Goal: Task Accomplishment & Management: Complete application form

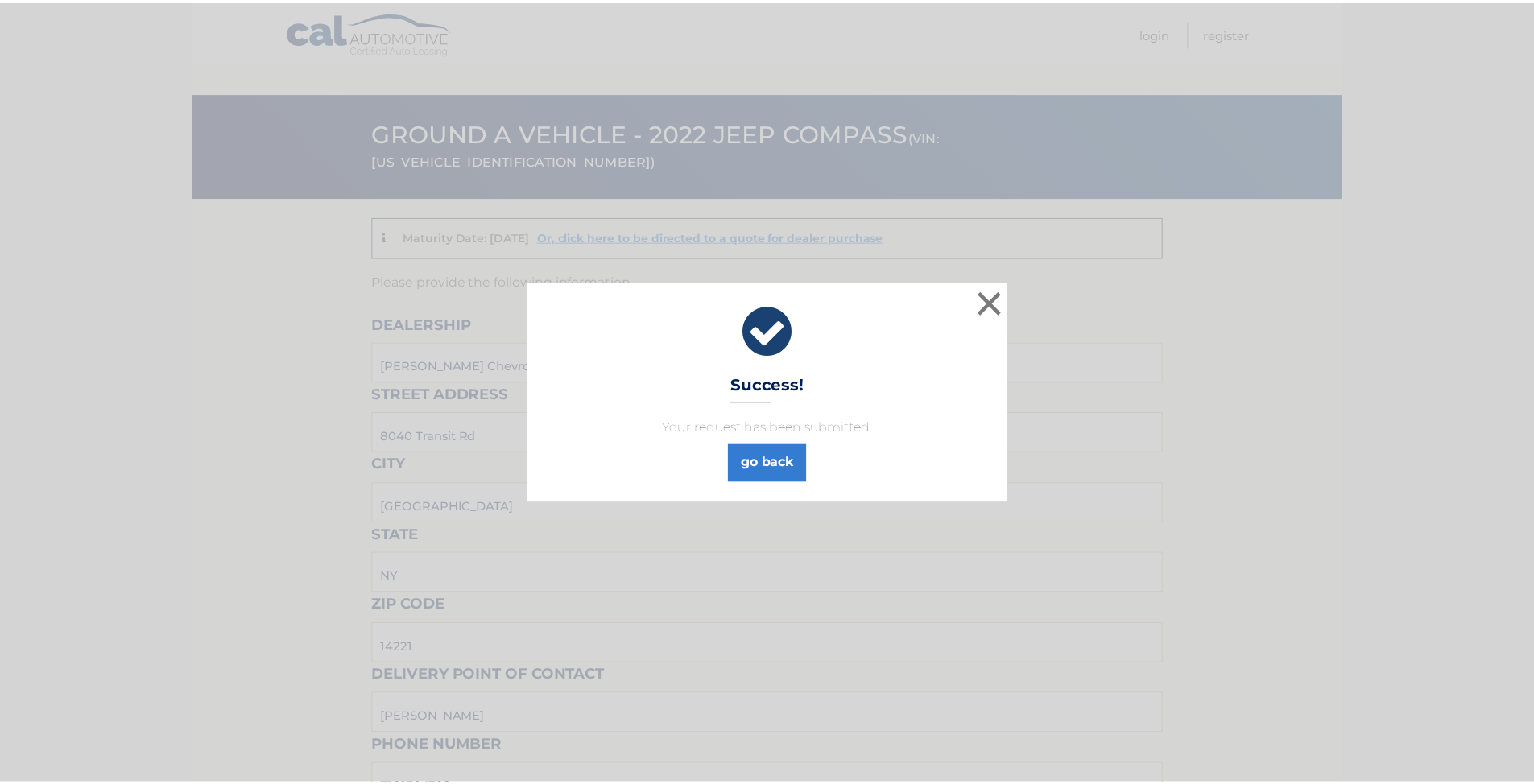
scroll to position [1300, 0]
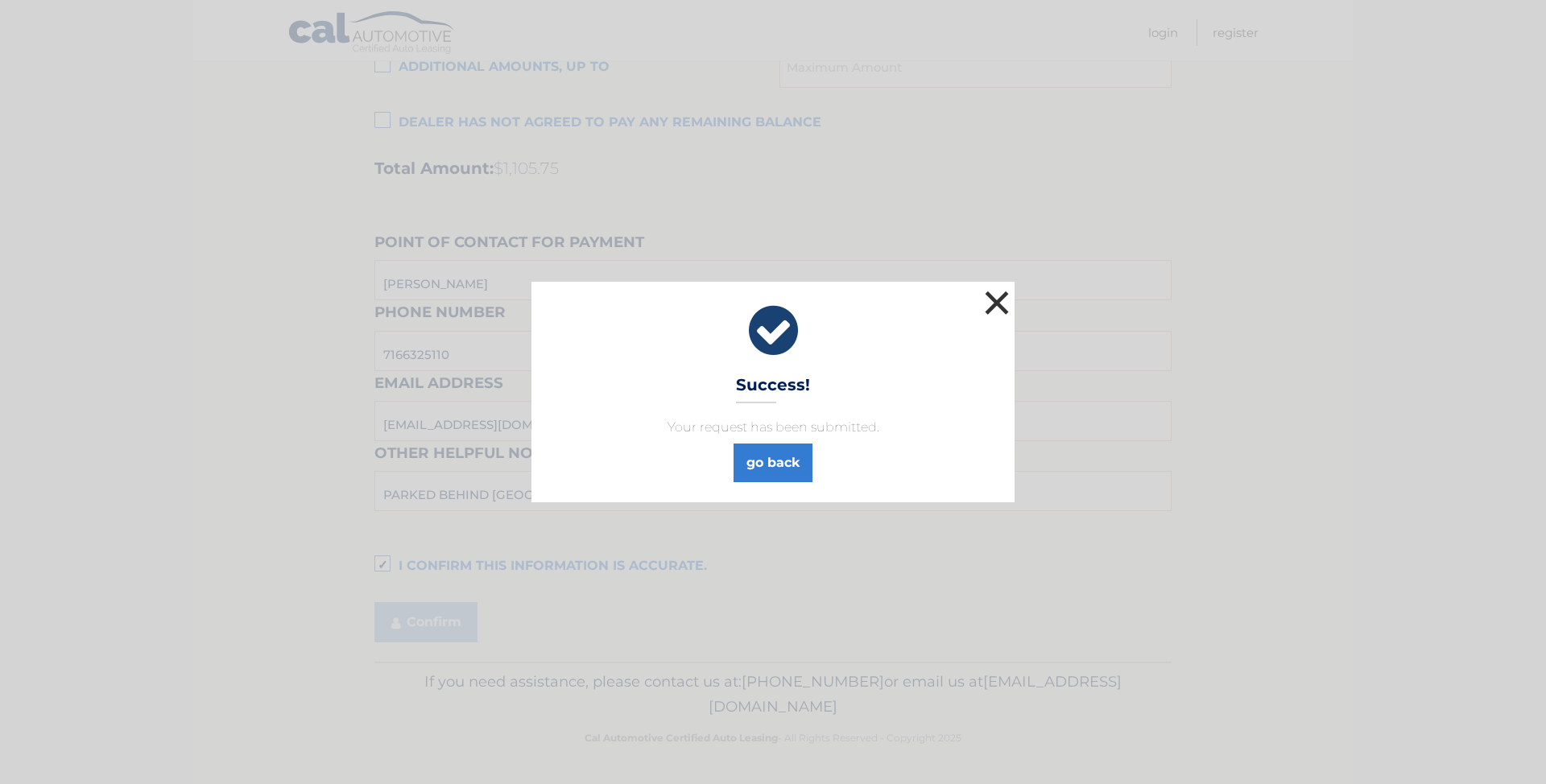
click at [1006, 306] on button "×" at bounding box center [997, 303] width 32 height 32
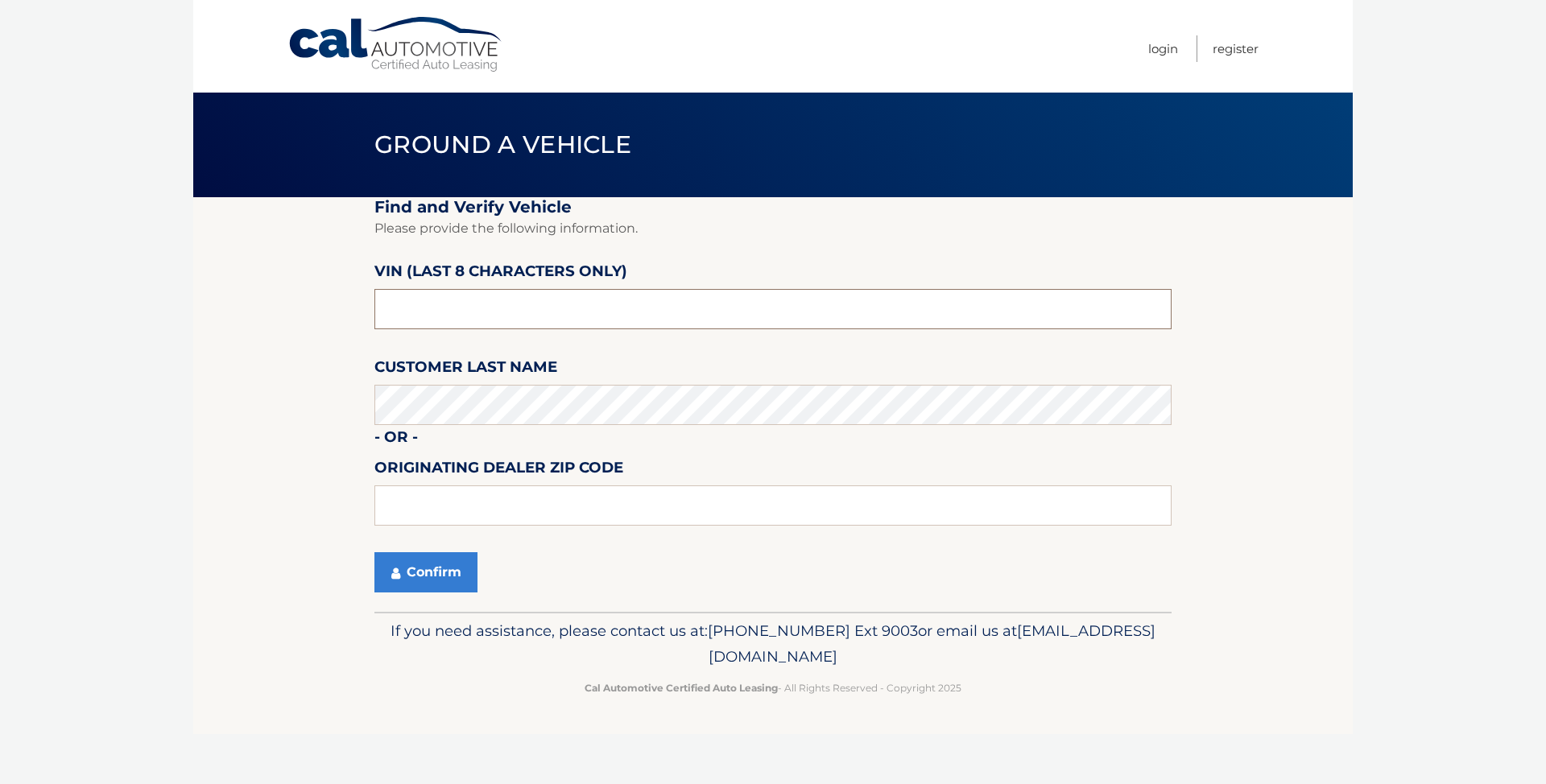
click at [690, 307] on input "text" at bounding box center [773, 309] width 797 height 41
type input "npn81276"
click at [385, 568] on button "Confirm" at bounding box center [426, 573] width 103 height 41
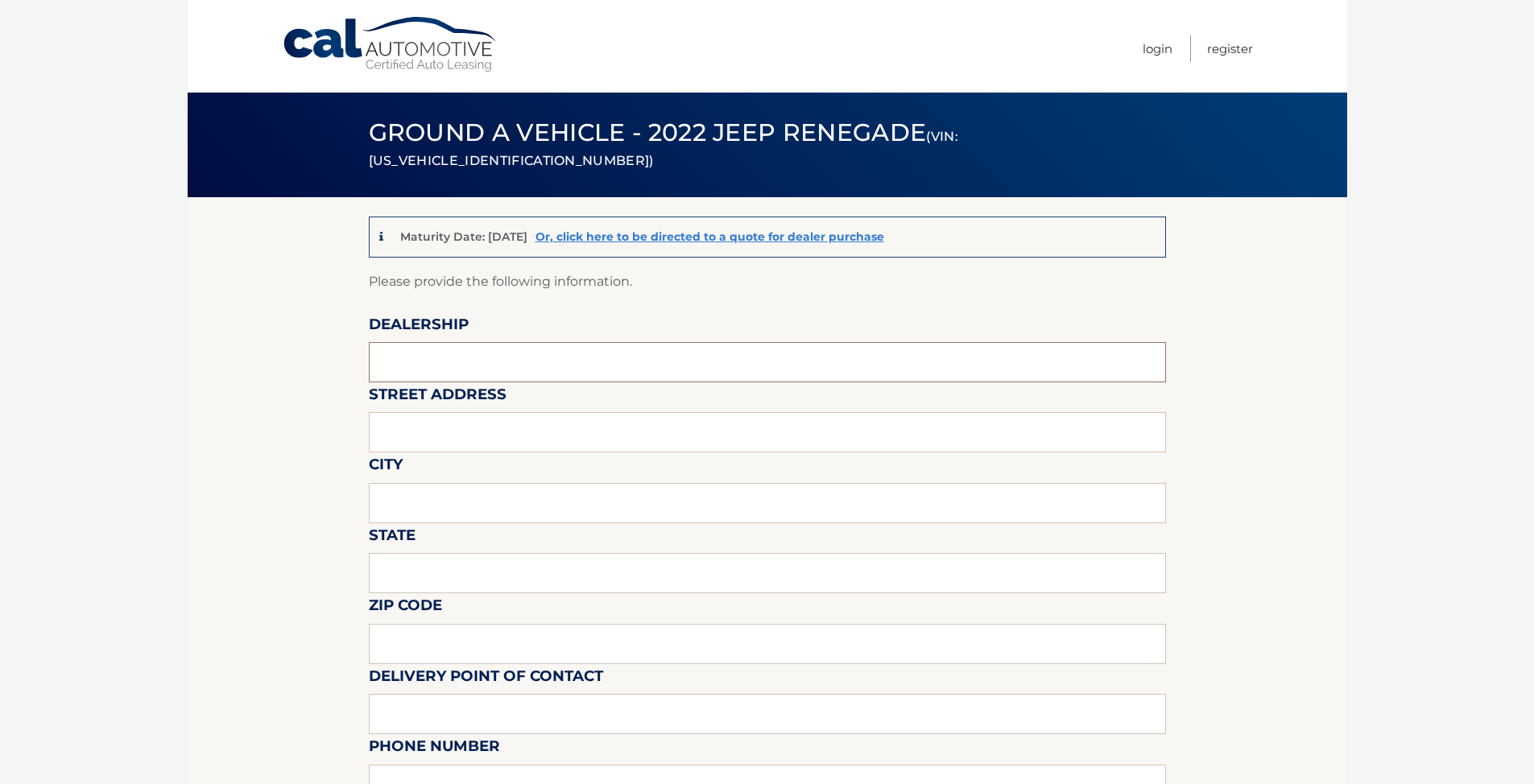
click at [561, 377] on input "text" at bounding box center [767, 363] width 797 height 41
type input "[PERSON_NAME] Chevrolet of [GEOGRAPHIC_DATA]"
type input "8040 Transit Rd"
type input "[GEOGRAPHIC_DATA]"
type input "NY"
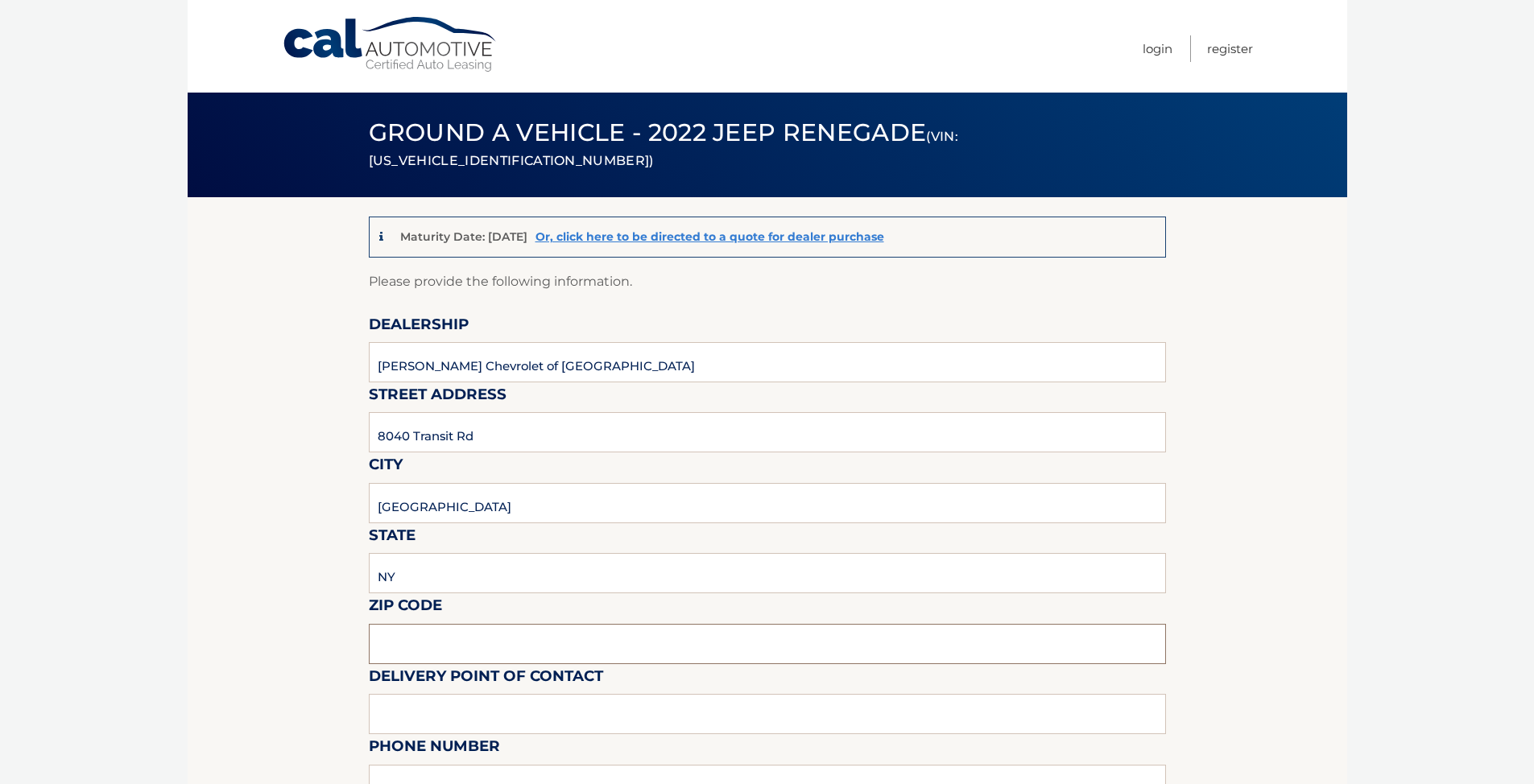
type input "14221"
type input "[PERSON_NAME]"
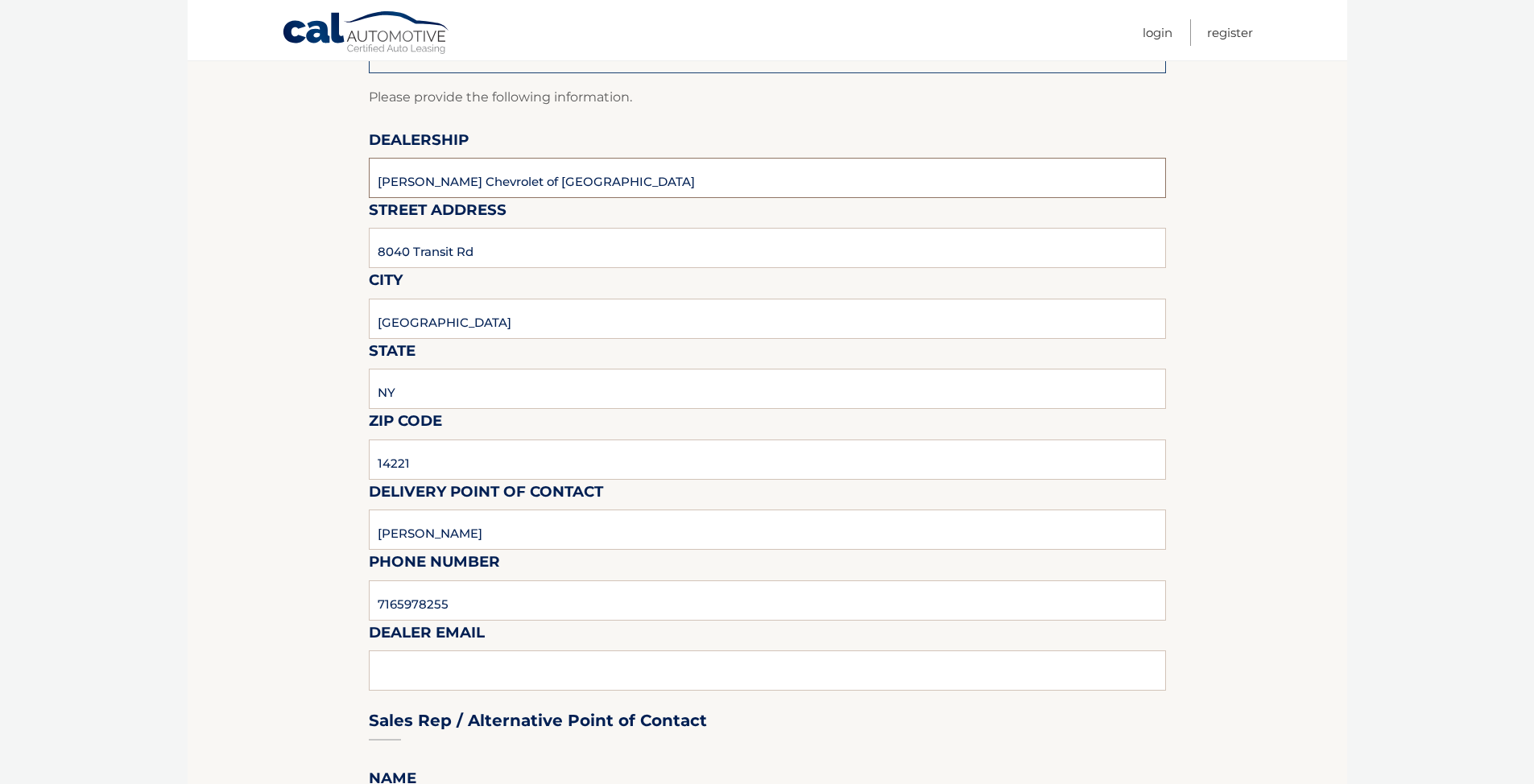
scroll to position [242, 0]
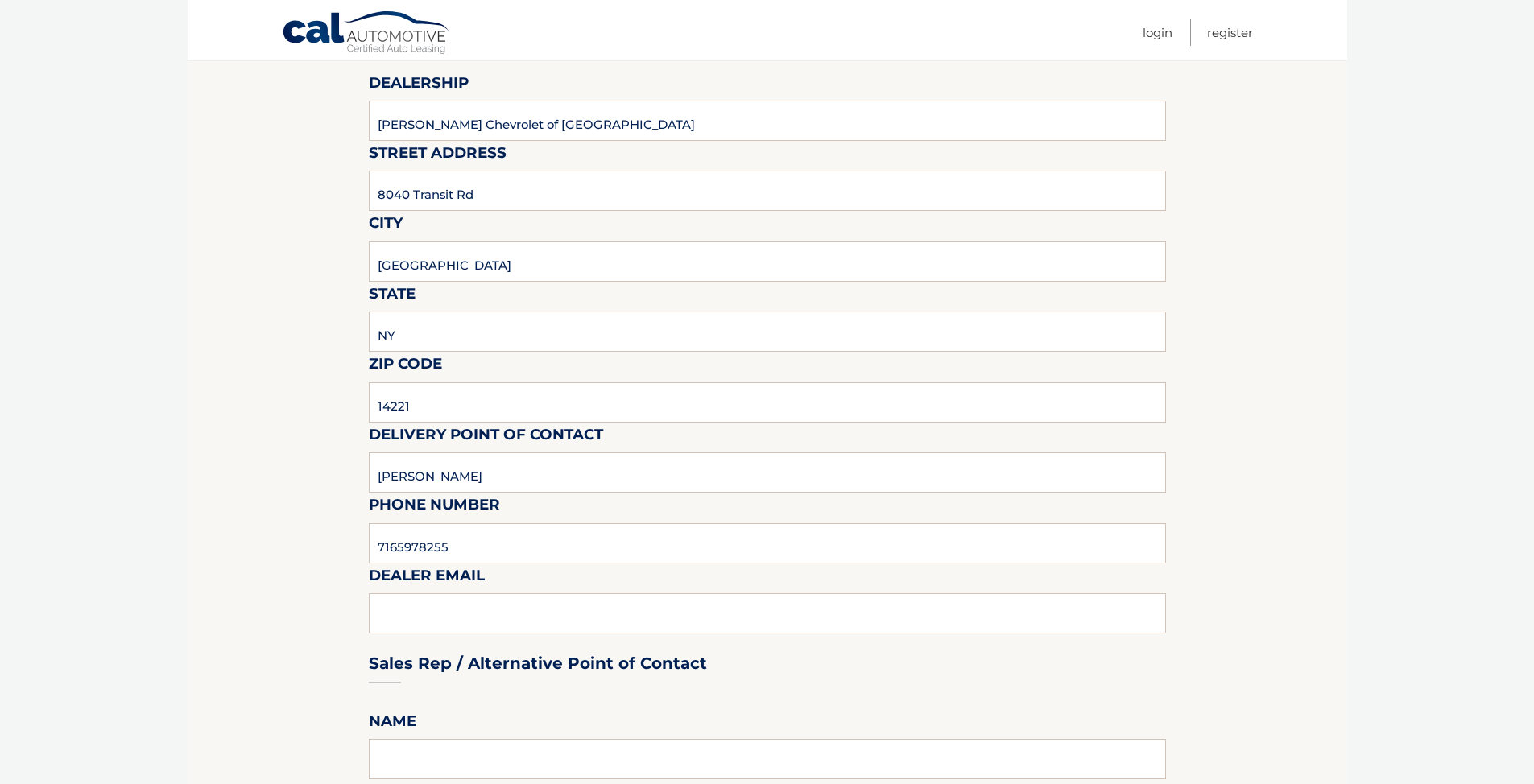
click at [502, 607] on div "Sales Rep / Alternative Point of Contact" at bounding box center [767, 633] width 797 height 114
click at [508, 623] on div "Sales Rep / Alternative Point of Contact" at bounding box center [767, 633] width 797 height 114
click at [510, 617] on div "Sales Rep / Alternative Point of Contact" at bounding box center [767, 633] width 797 height 114
click at [449, 548] on input "7165978255" at bounding box center [767, 544] width 797 height 41
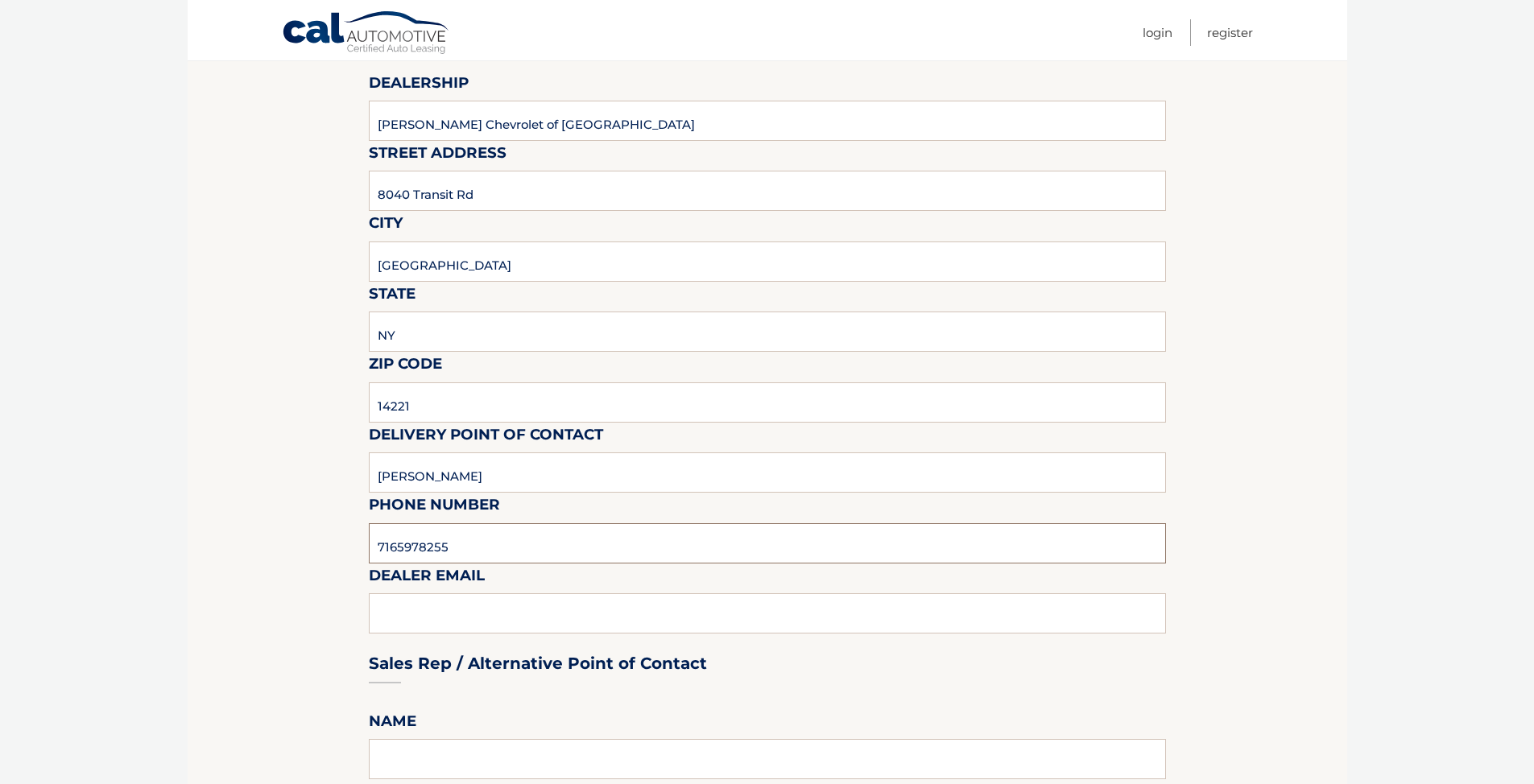
click at [449, 548] on input "7165978255" at bounding box center [767, 544] width 797 height 41
type input "7169324798"
click at [614, 598] on div "Sales Rep / Alternative Point of Contact" at bounding box center [767, 633] width 797 height 114
click at [564, 614] on div "Sales Rep / Alternative Point of Contact" at bounding box center [767, 633] width 797 height 114
click at [562, 623] on div "Sales Rep / Alternative Point of Contact" at bounding box center [767, 633] width 797 height 114
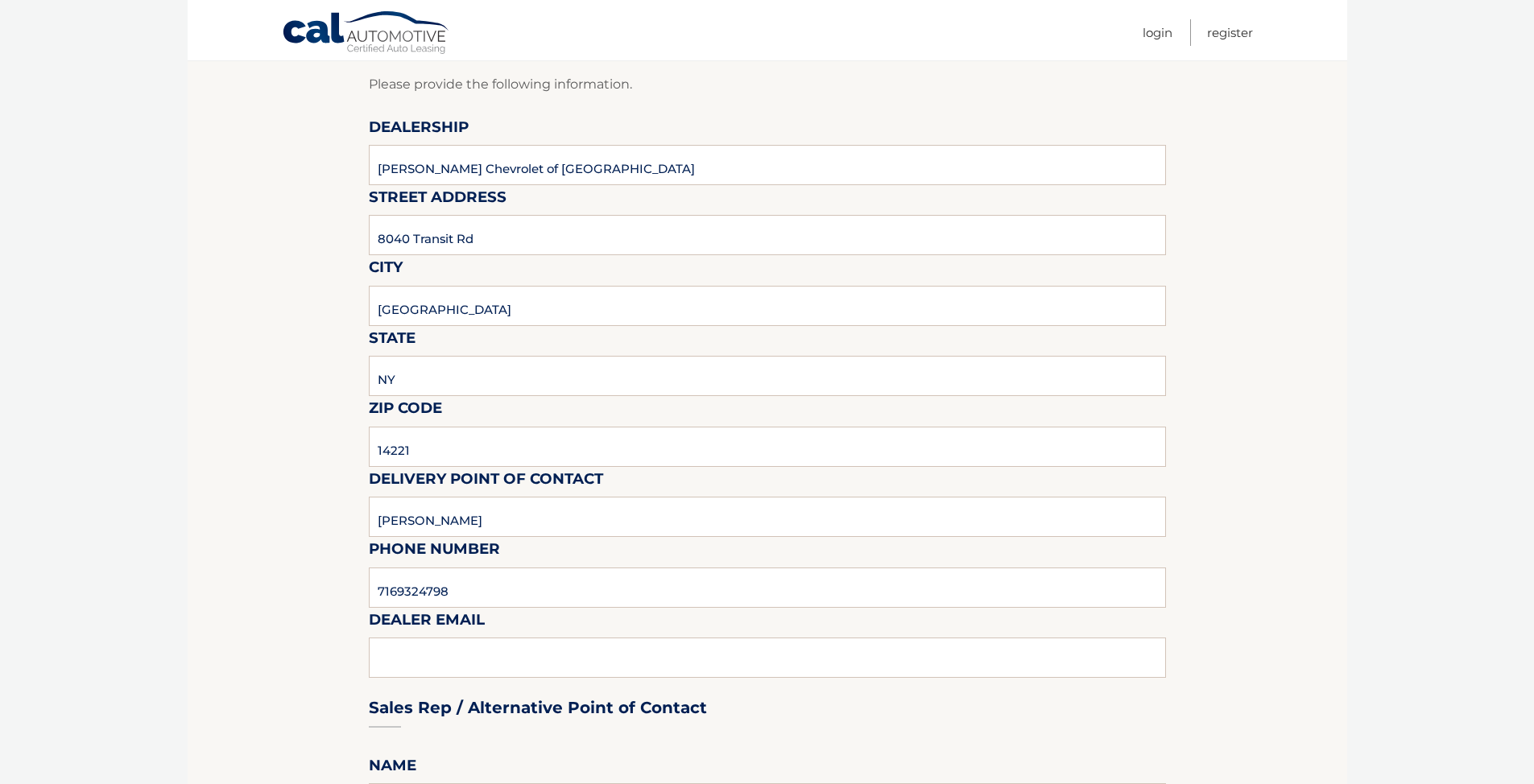
scroll to position [0, 0]
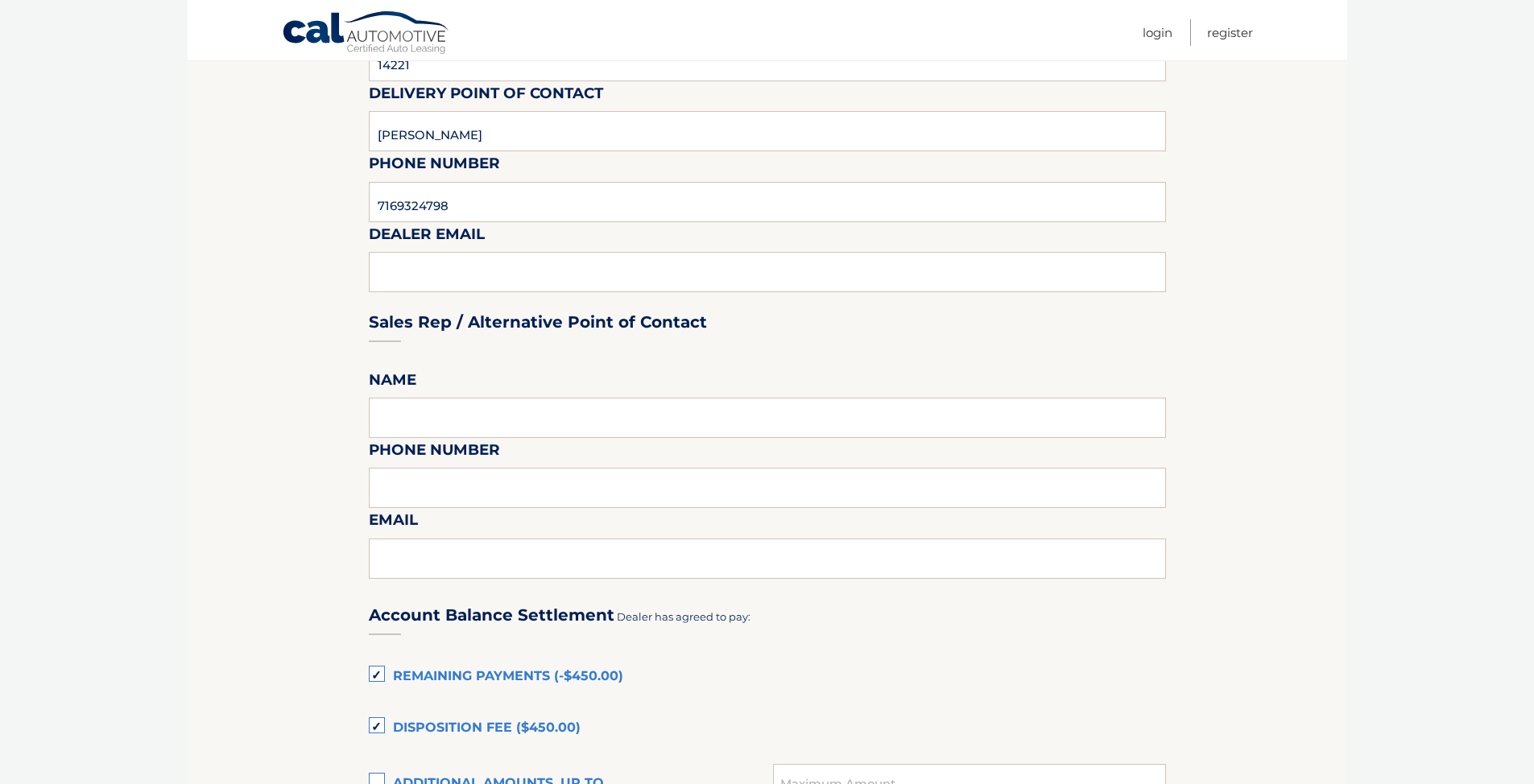
scroll to position [966, 0]
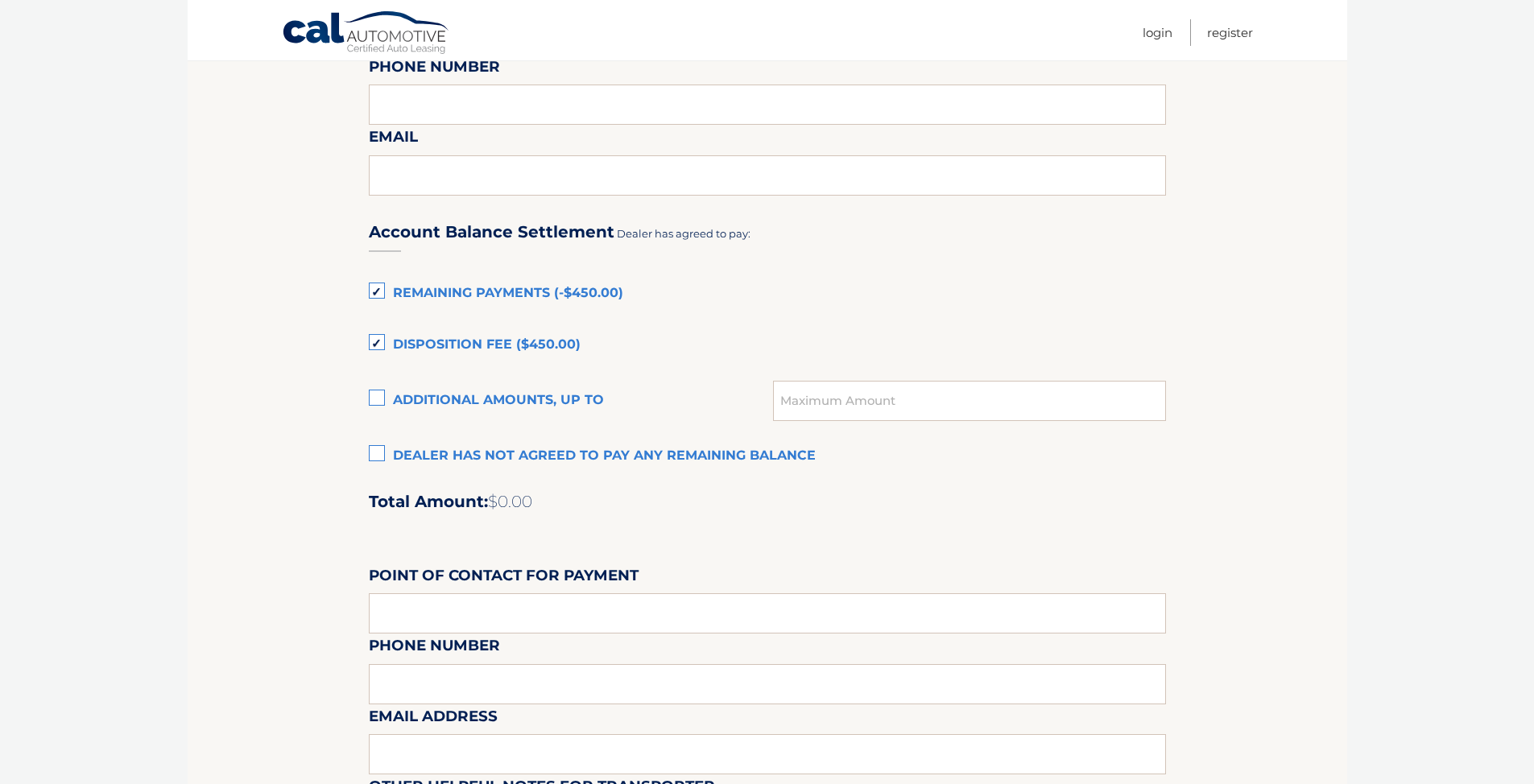
click at [216, 422] on section "Maturity Date: 01/29/2026 Or, click here to be directed to a quote for dealer p…" at bounding box center [767, 113] width 1160 height 1764
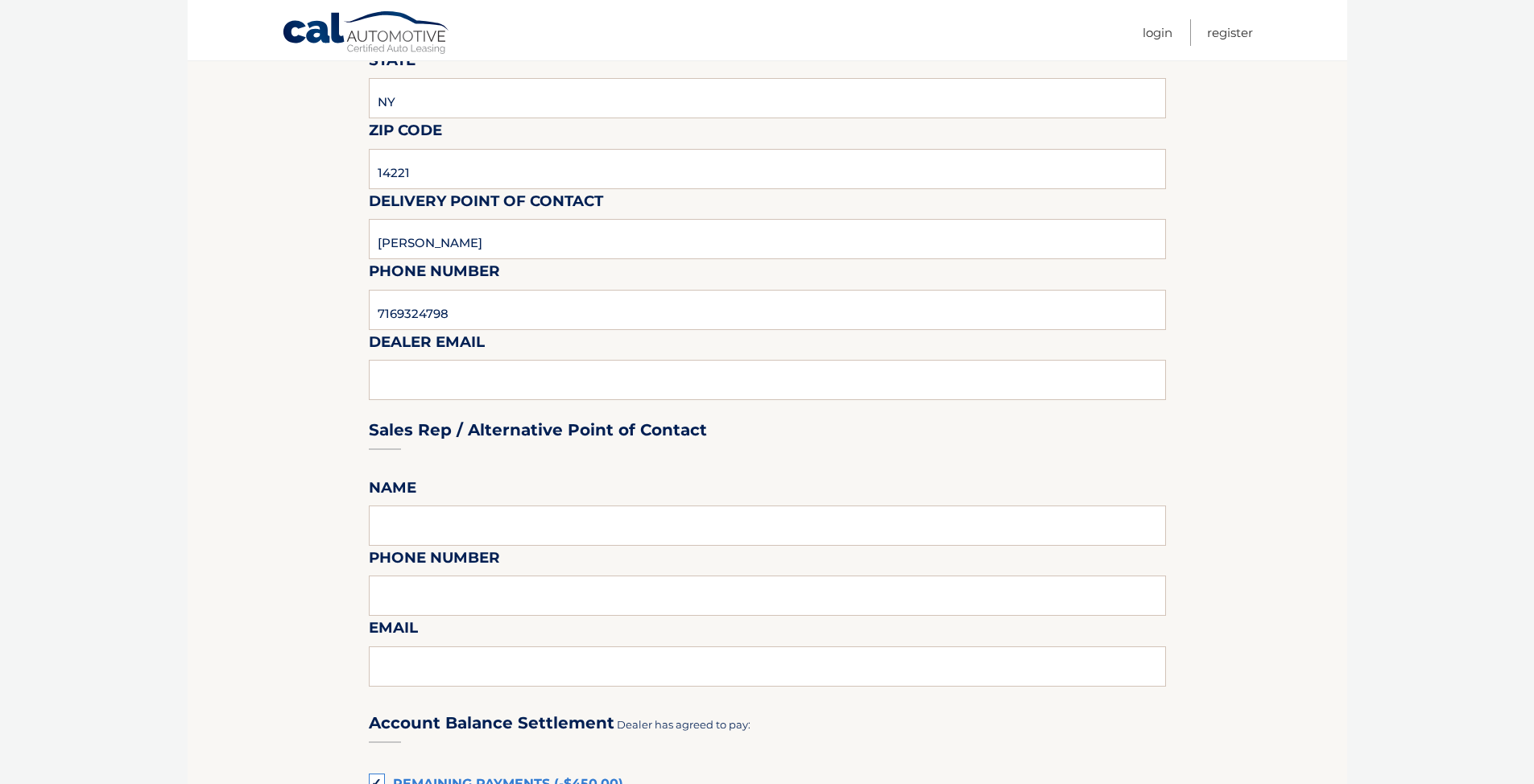
scroll to position [483, 0]
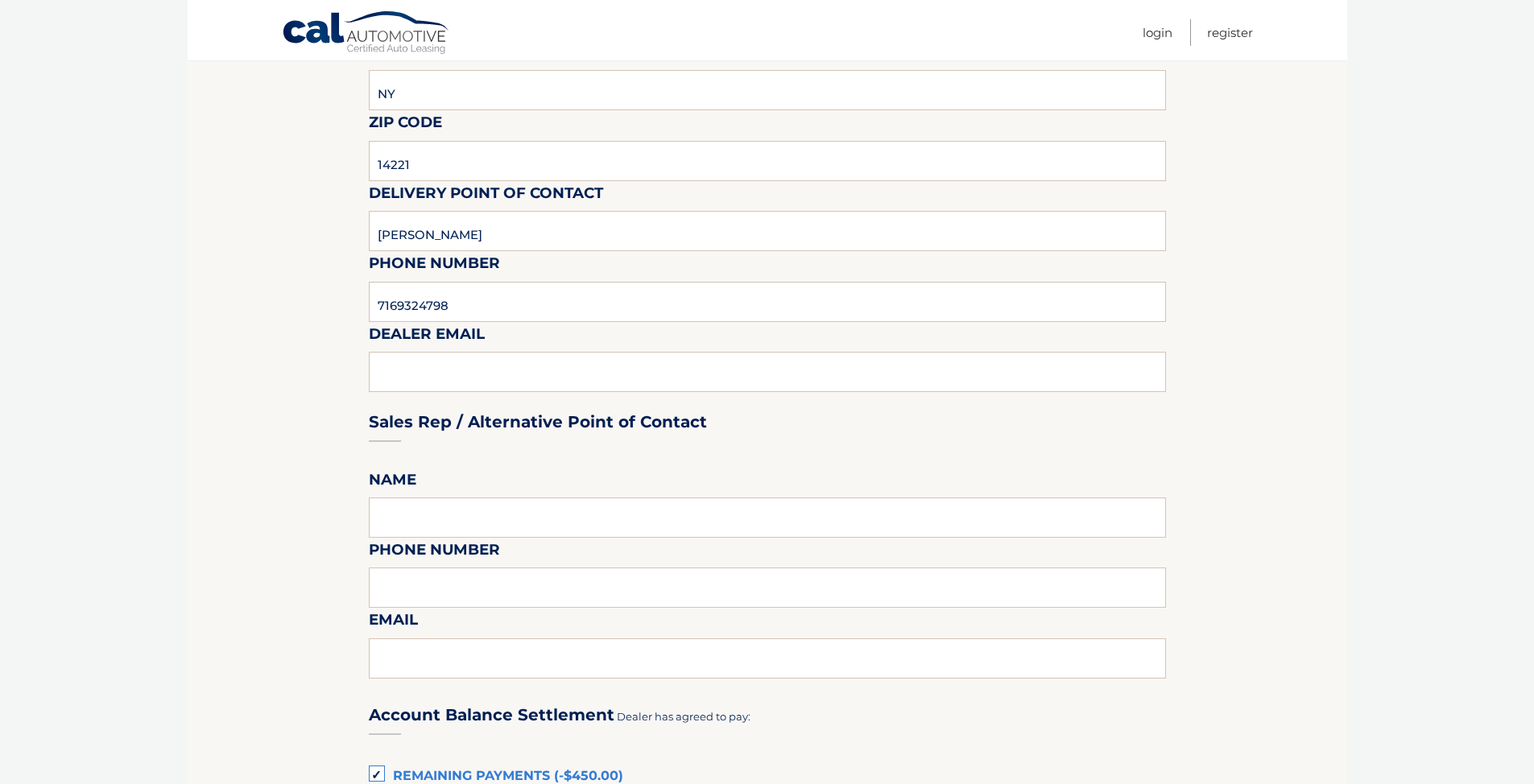
click at [416, 373] on div "Sales Rep / Alternative Point of Contact" at bounding box center [767, 391] width 797 height 114
click at [399, 381] on div "Sales Rep / Alternative Point of Contact" at bounding box center [767, 391] width 797 height 114
click at [394, 495] on label "Name" at bounding box center [393, 483] width 48 height 30
click at [392, 519] on input "text" at bounding box center [767, 518] width 797 height 41
type input "k"
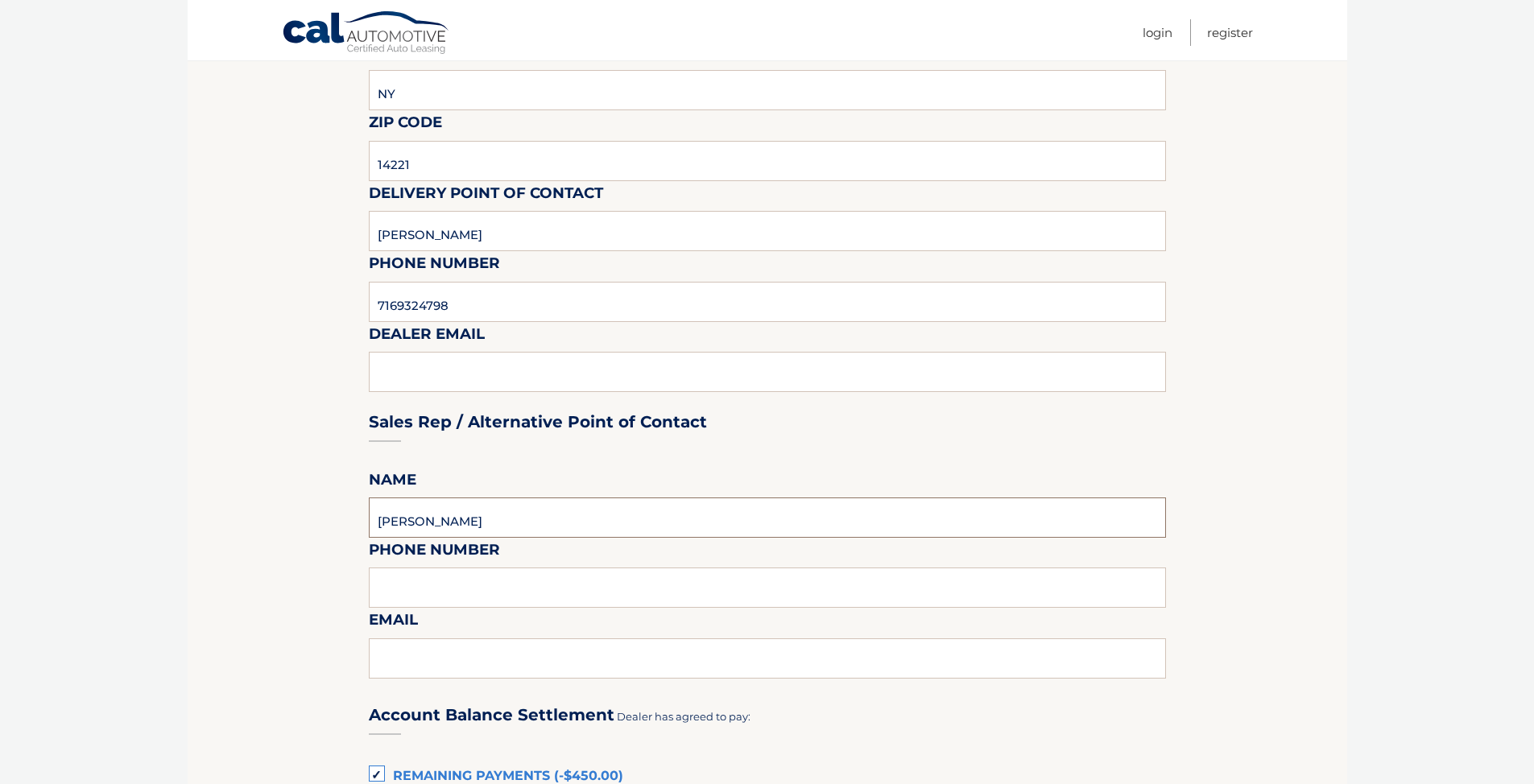
type input "max stanley"
type input "7166325110"
type input "mstanley@westherr.com"
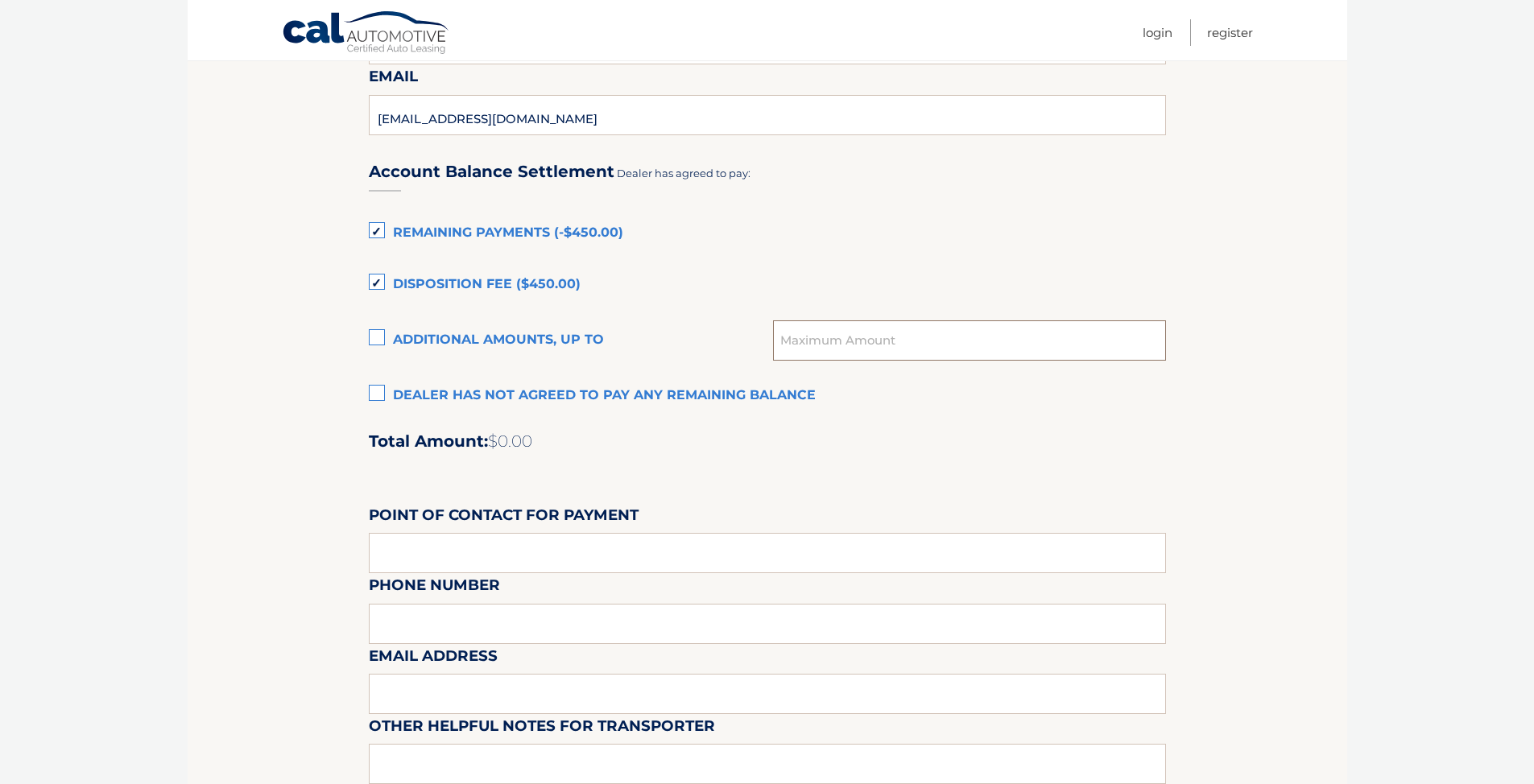
scroll to position [1055, 0]
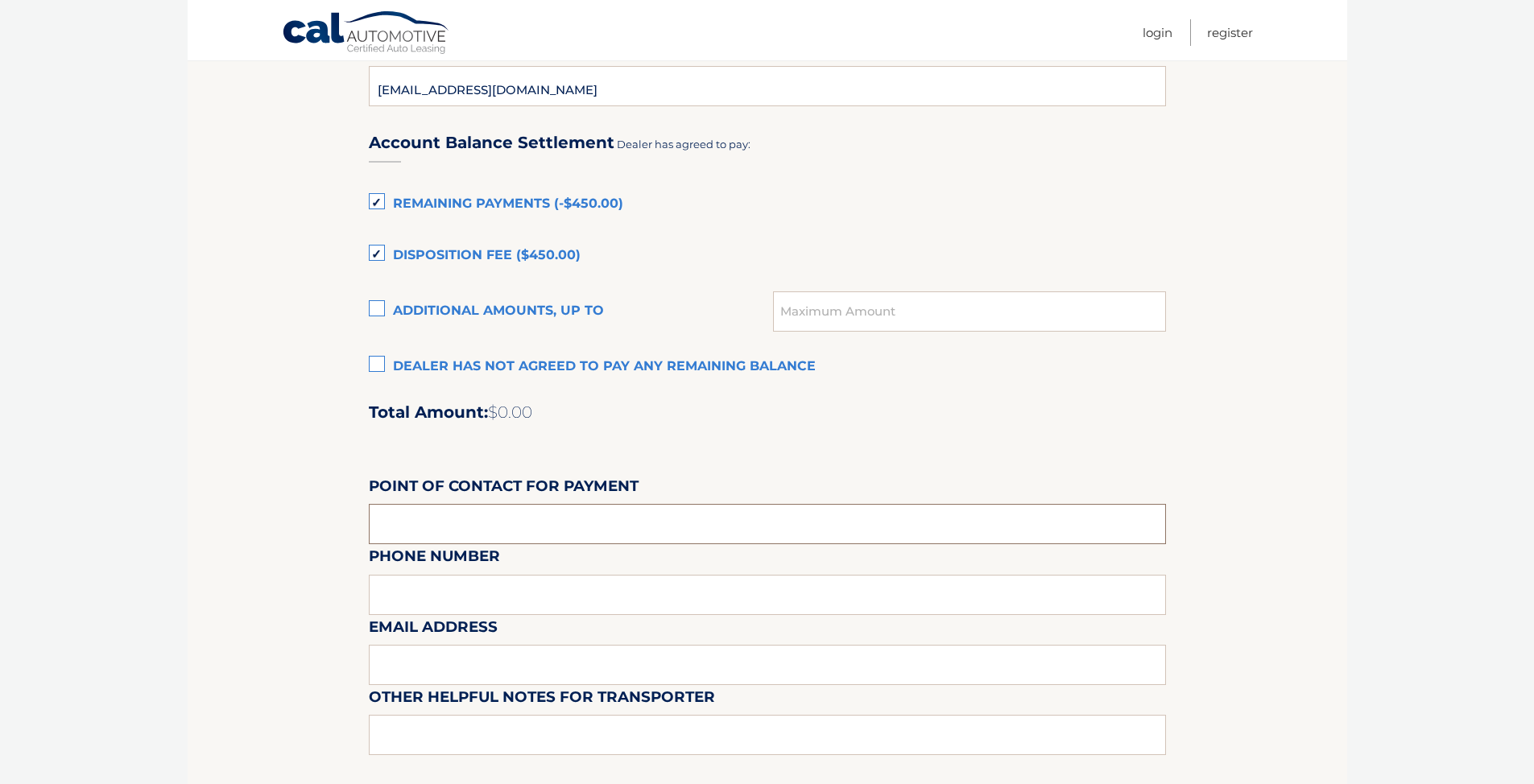
click at [466, 518] on input "text" at bounding box center [767, 524] width 797 height 41
type input "KRISTIN"
type input "7169324798"
type input "[EMAIL_ADDRESS][DOMAIN_NAME]"
click at [460, 717] on input "text" at bounding box center [767, 735] width 797 height 41
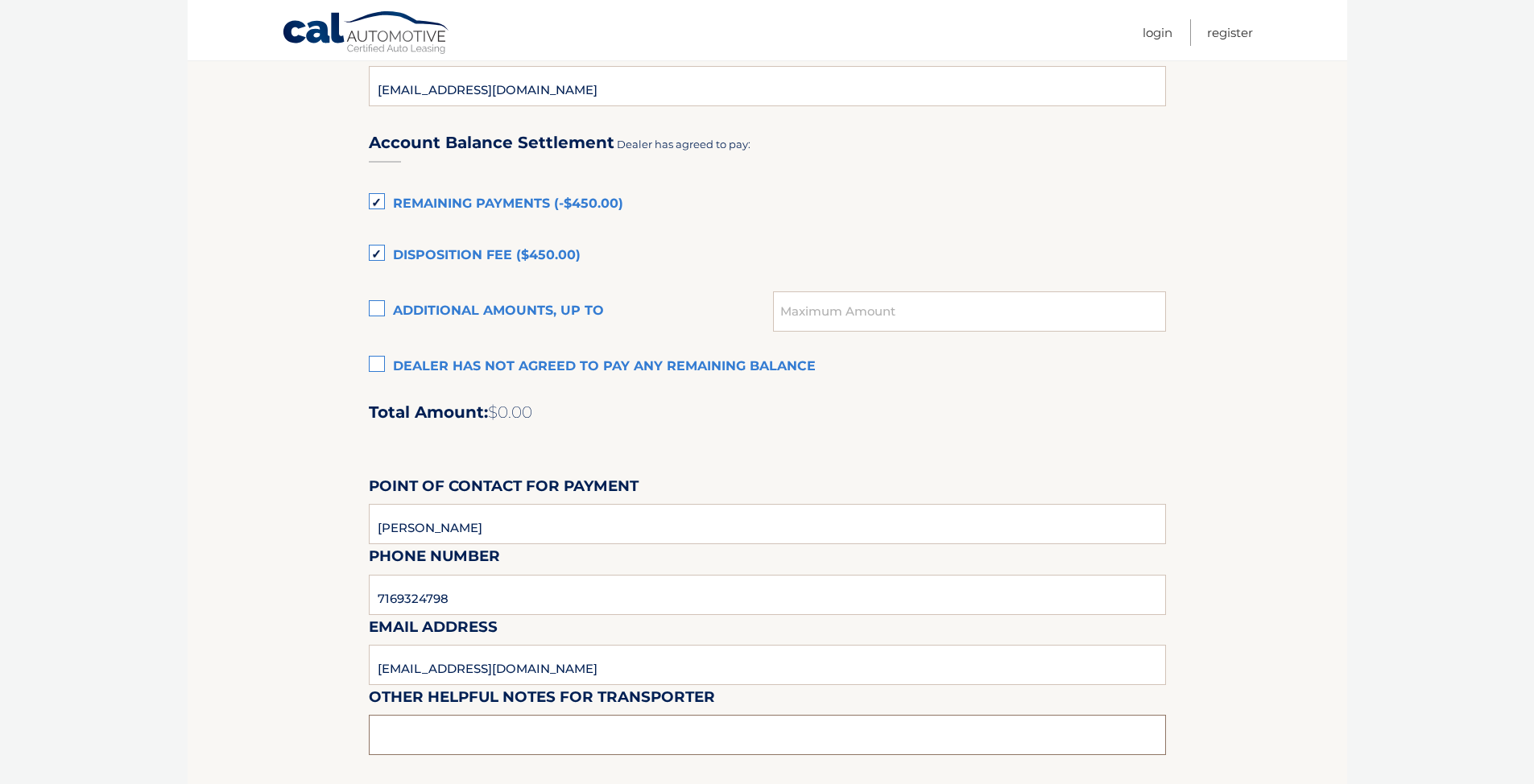
drag, startPoint x: 465, startPoint y: 735, endPoint x: 470, endPoint y: 715, distance: 20.6
click at [465, 735] on input "text" at bounding box center [767, 735] width 797 height 41
type input "PARKED BEHIND [GEOGRAPHIC_DATA], KEYS WILL BE AT THE DEALERSHIP"
click at [869, 698] on div "Account Balance Settlement Dealer has agreed to pay: Remaining Payments (-$450.…" at bounding box center [767, 470] width 797 height 714
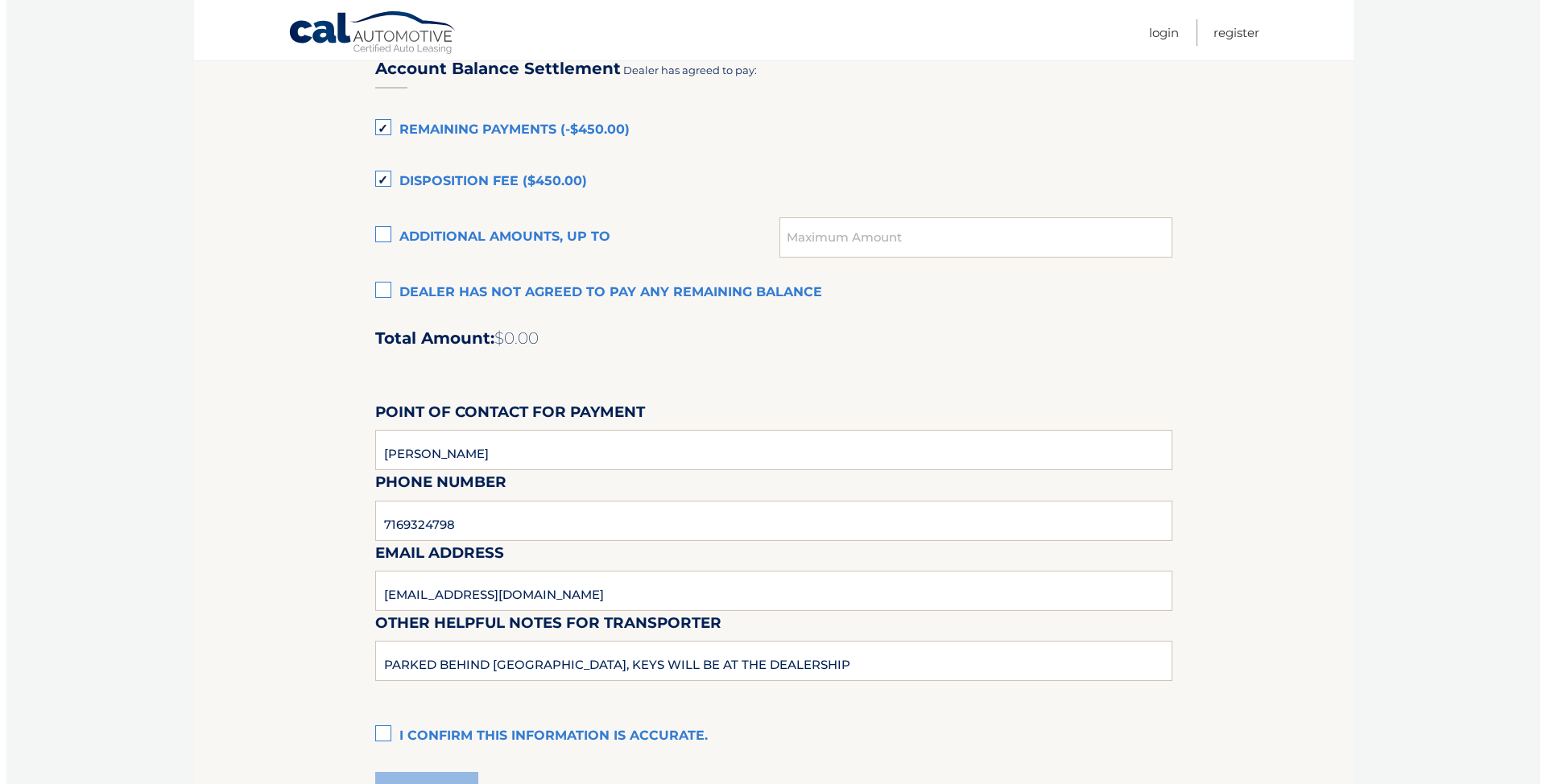
scroll to position [1300, 0]
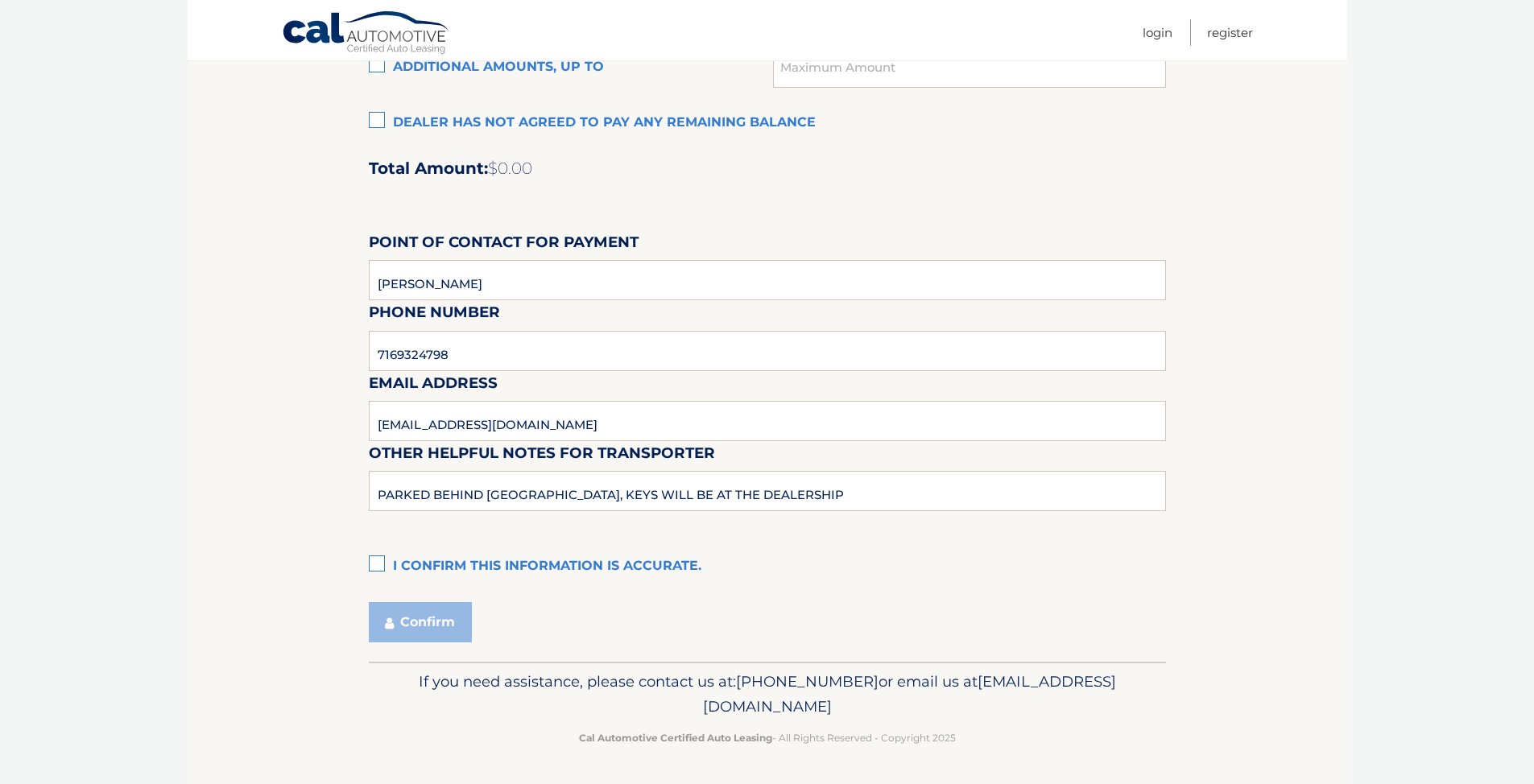
click at [376, 566] on label "I confirm this information is accurate." at bounding box center [767, 567] width 797 height 32
click at [0, 0] on input "I confirm this information is accurate." at bounding box center [0, 0] width 0 height 0
click at [397, 631] on button "Confirm" at bounding box center [420, 622] width 103 height 41
